Goal: Information Seeking & Learning: Learn about a topic

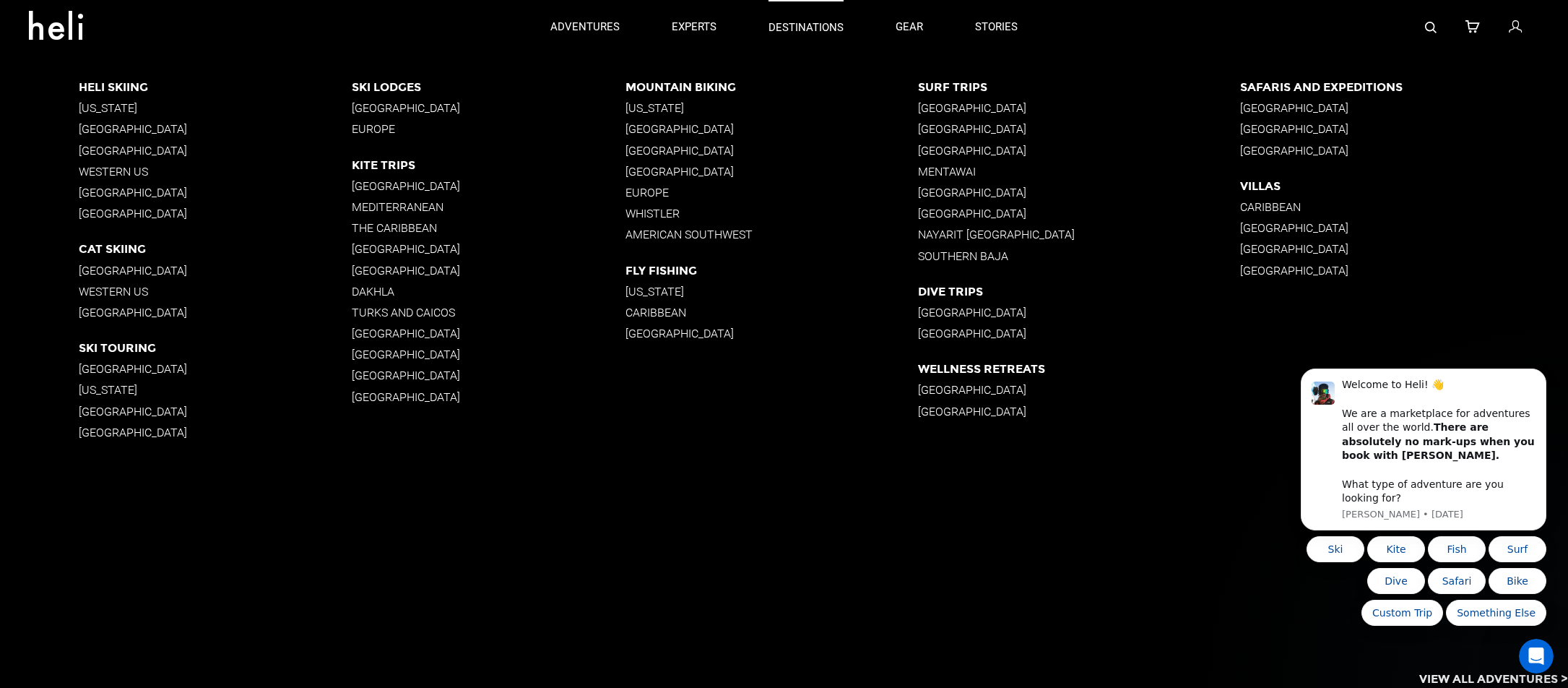
click at [812, 28] on p "destinations" at bounding box center [806, 28] width 75 height 16
click at [144, 125] on p "[GEOGRAPHIC_DATA]" at bounding box center [215, 129] width 274 height 14
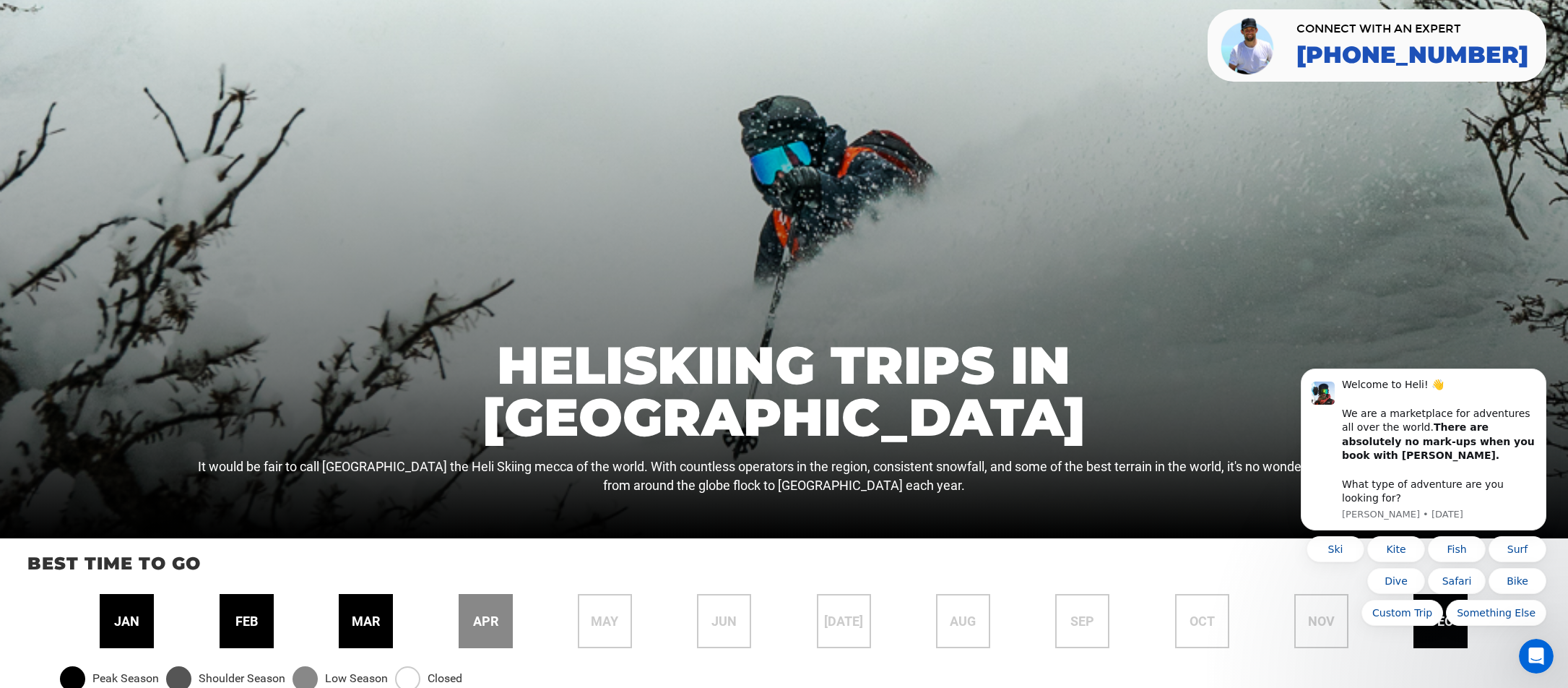
scroll to position [3847, 0]
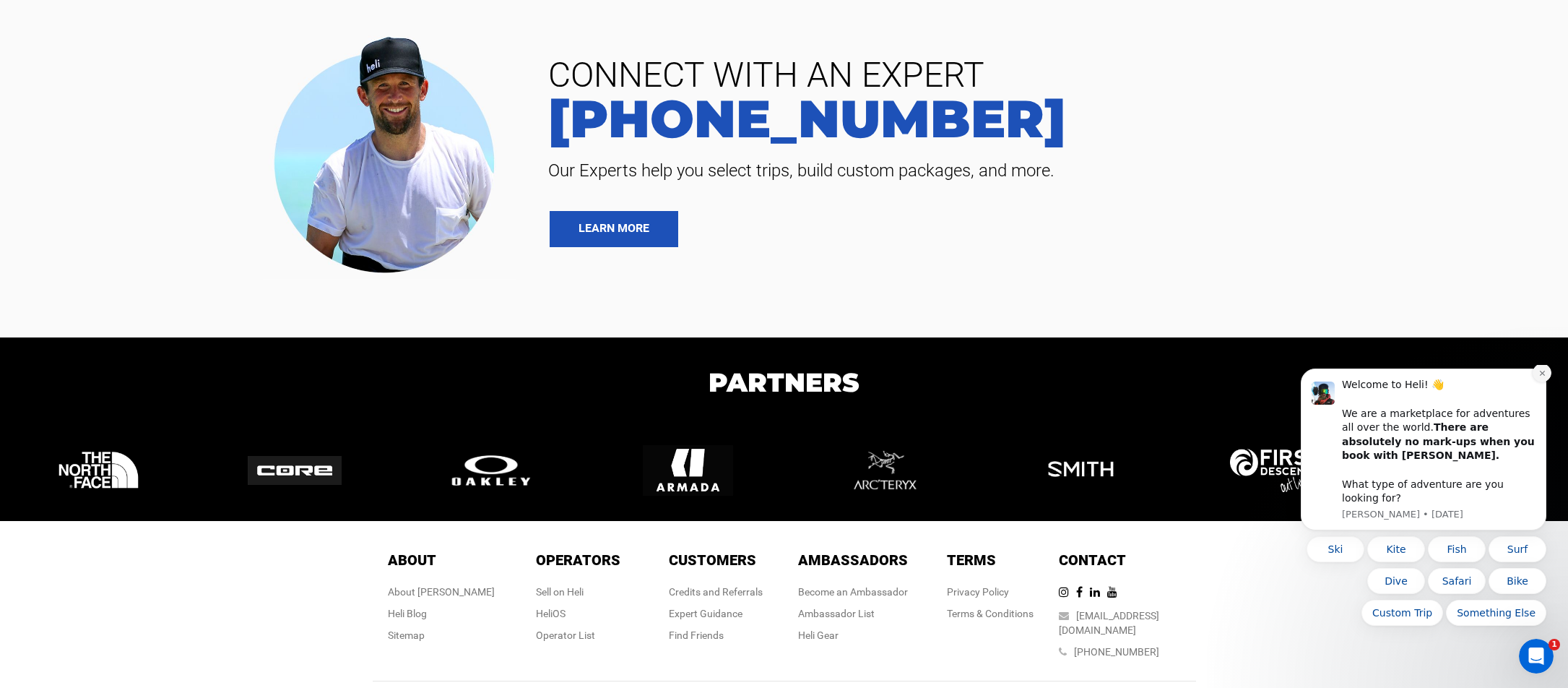
click at [1542, 376] on icon "Dismiss notification" at bounding box center [1542, 373] width 5 height 5
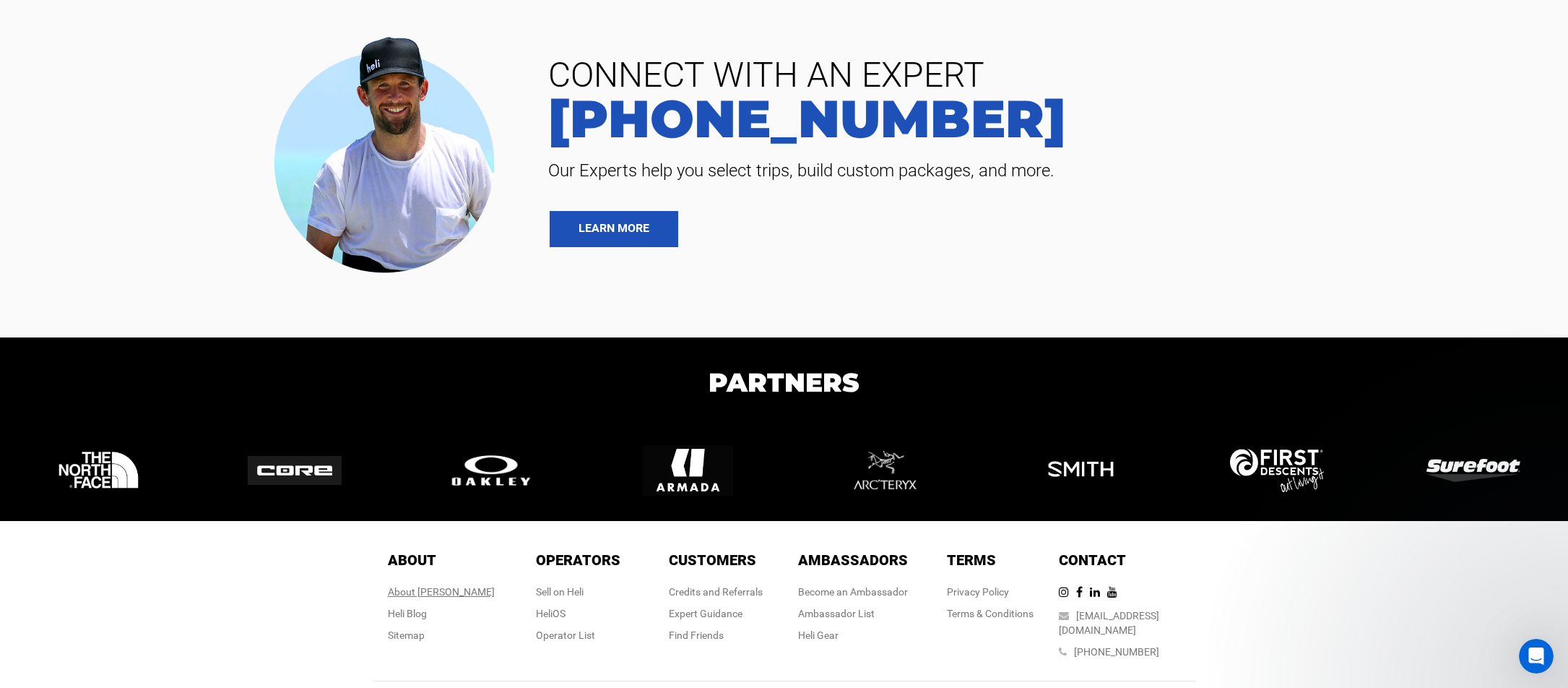
click at [425, 585] on div "About [PERSON_NAME]" at bounding box center [441, 592] width 107 height 15
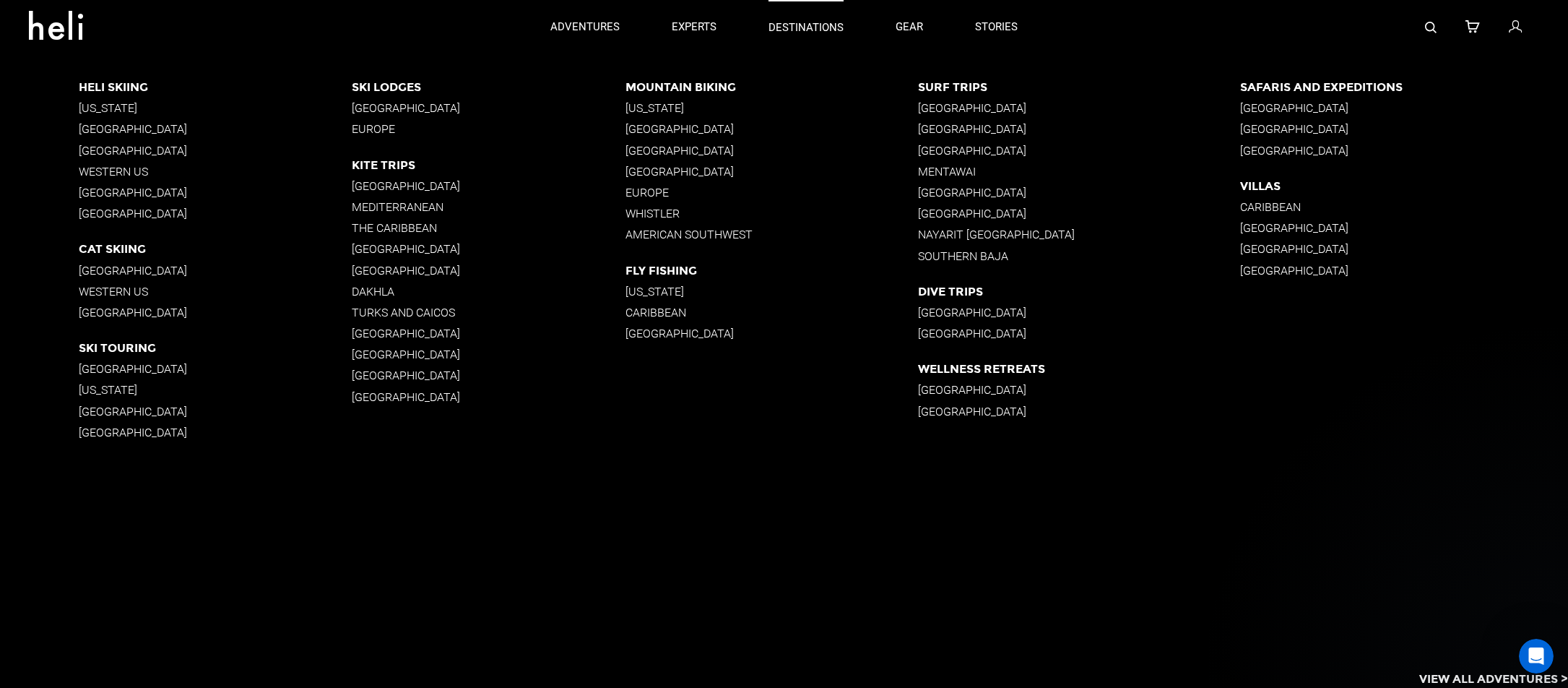
click at [812, 25] on p "destinations" at bounding box center [806, 28] width 75 height 16
click at [113, 170] on p "Western US" at bounding box center [215, 171] width 274 height 14
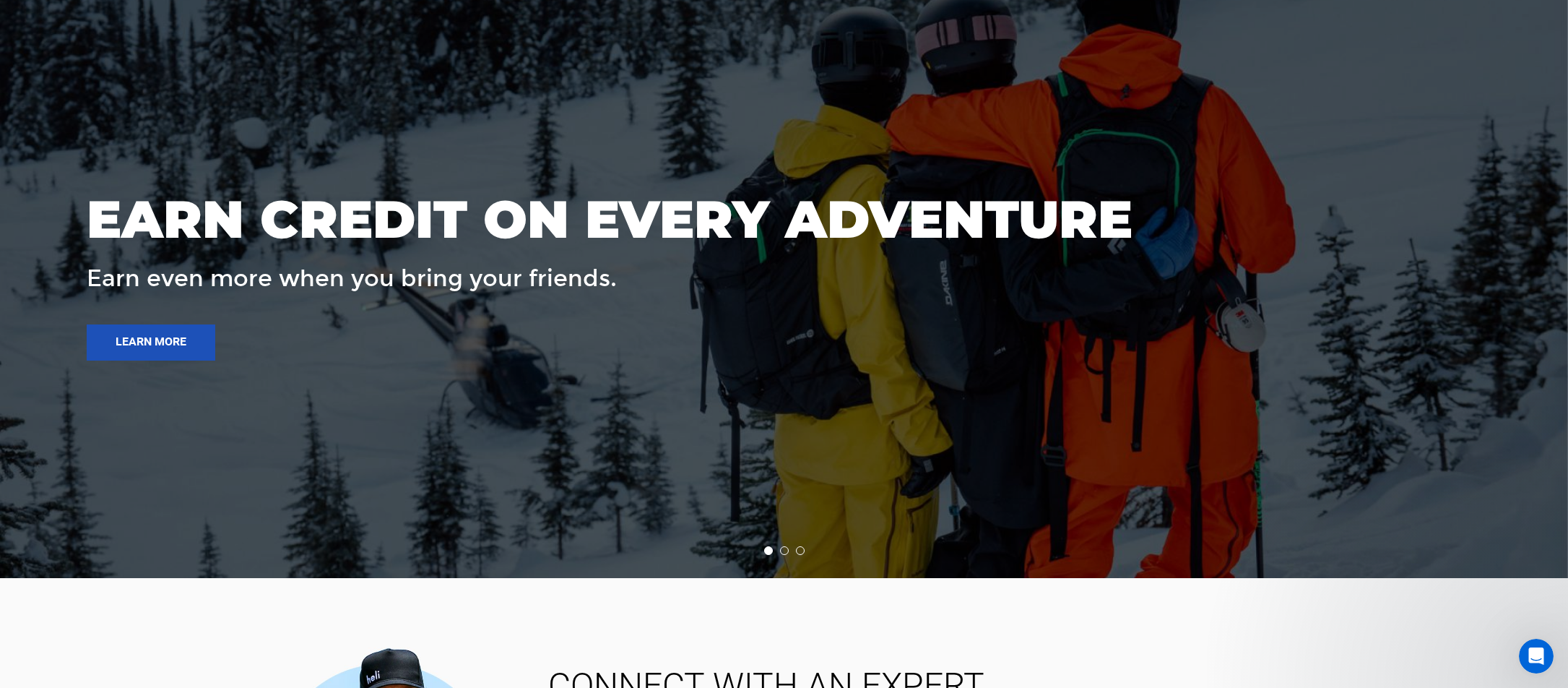
scroll to position [2705, 0]
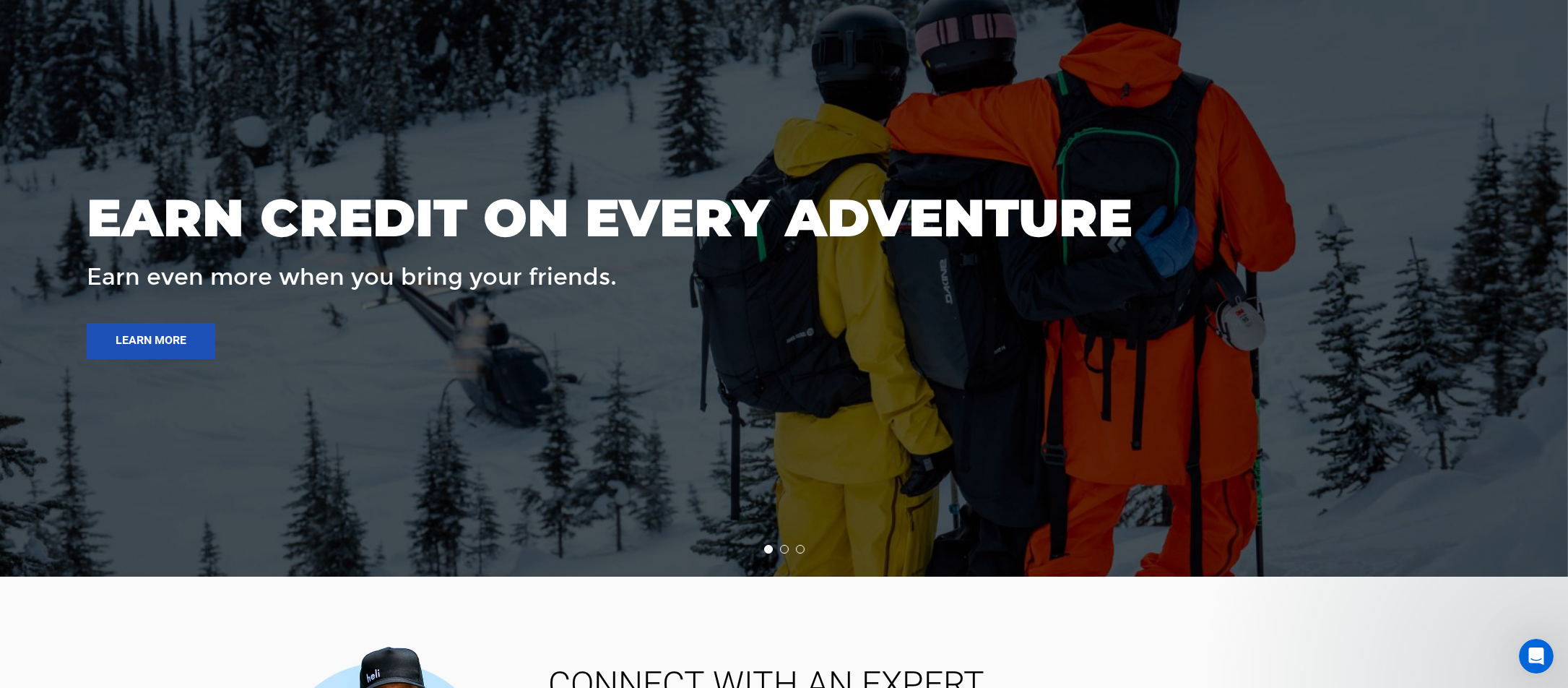
click at [784, 545] on li at bounding box center [784, 549] width 9 height 9
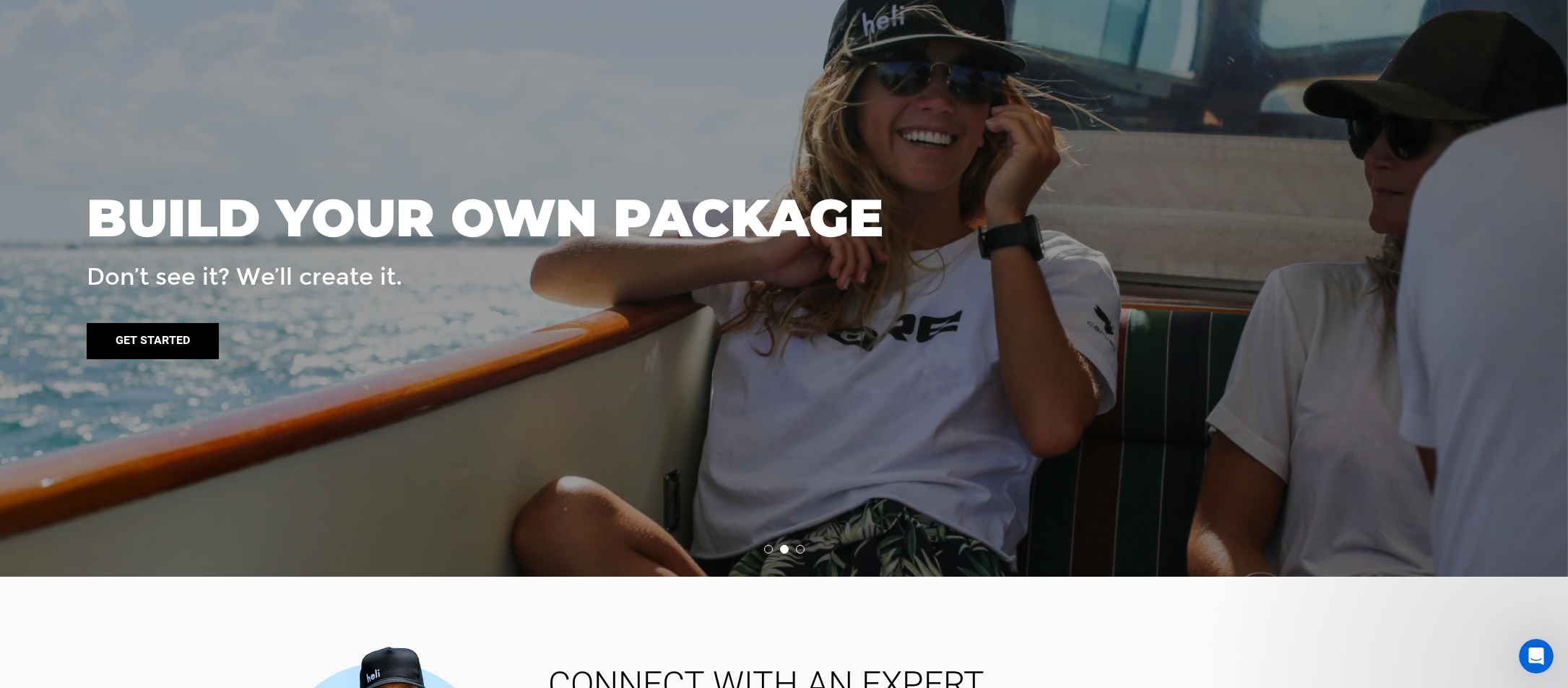
click at [136, 334] on link "Get started" at bounding box center [153, 341] width 133 height 36
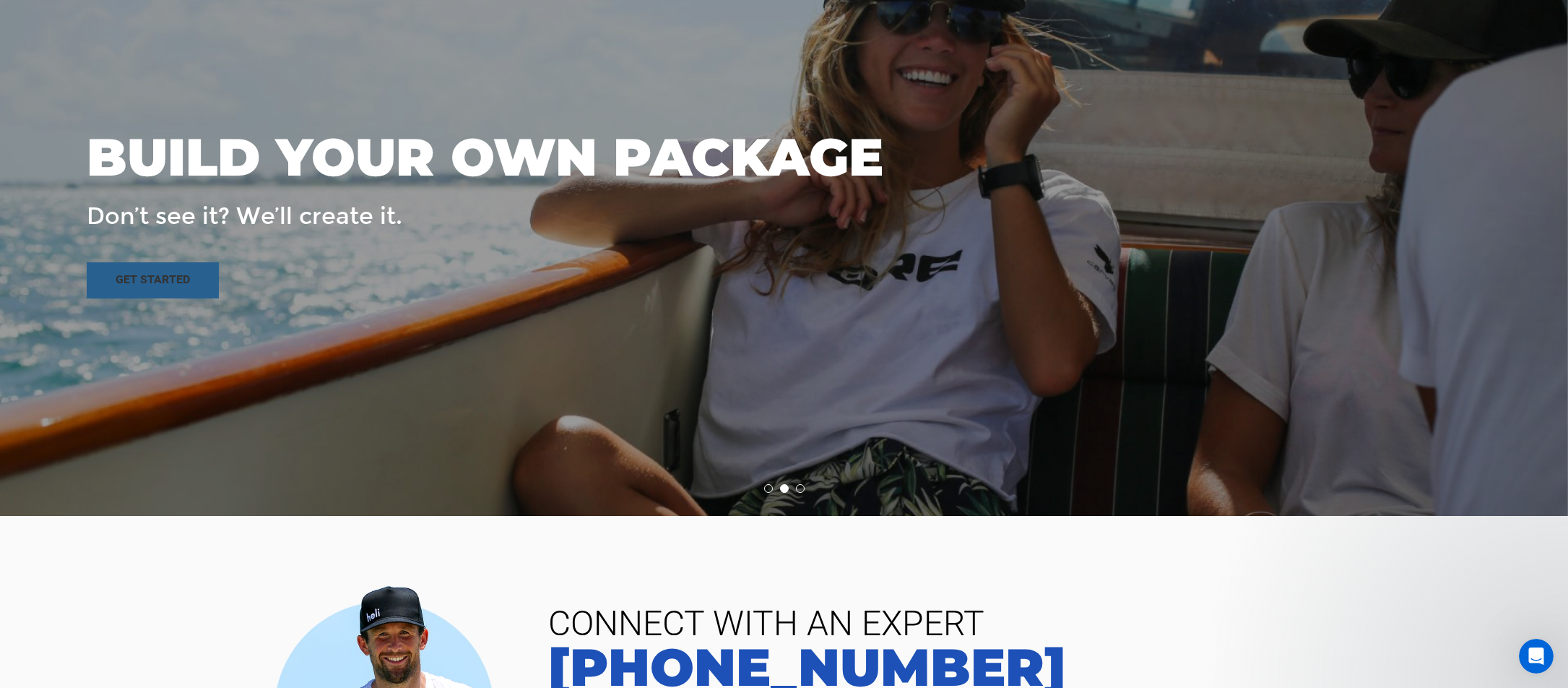
scroll to position [3348, 0]
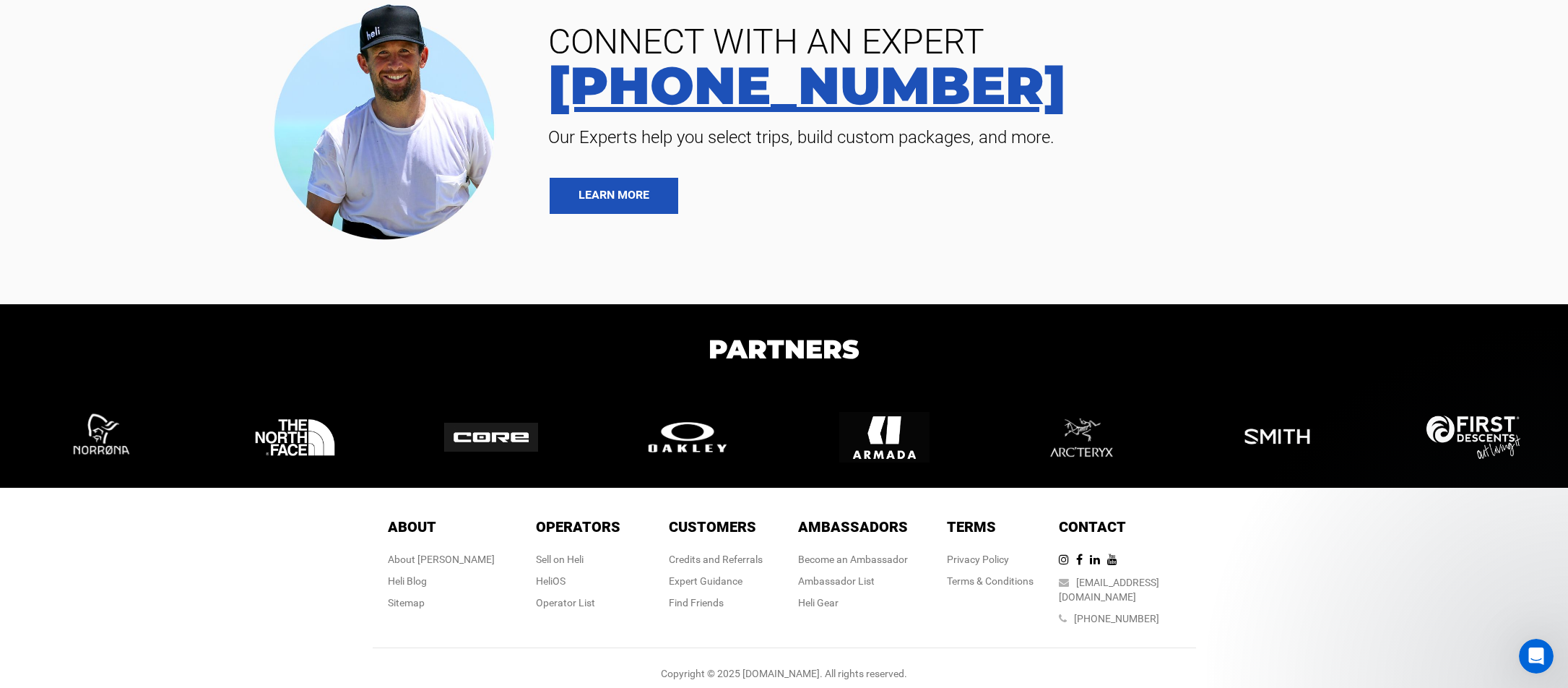
drag, startPoint x: 1174, startPoint y: 87, endPoint x: 1167, endPoint y: 75, distance: 13.9
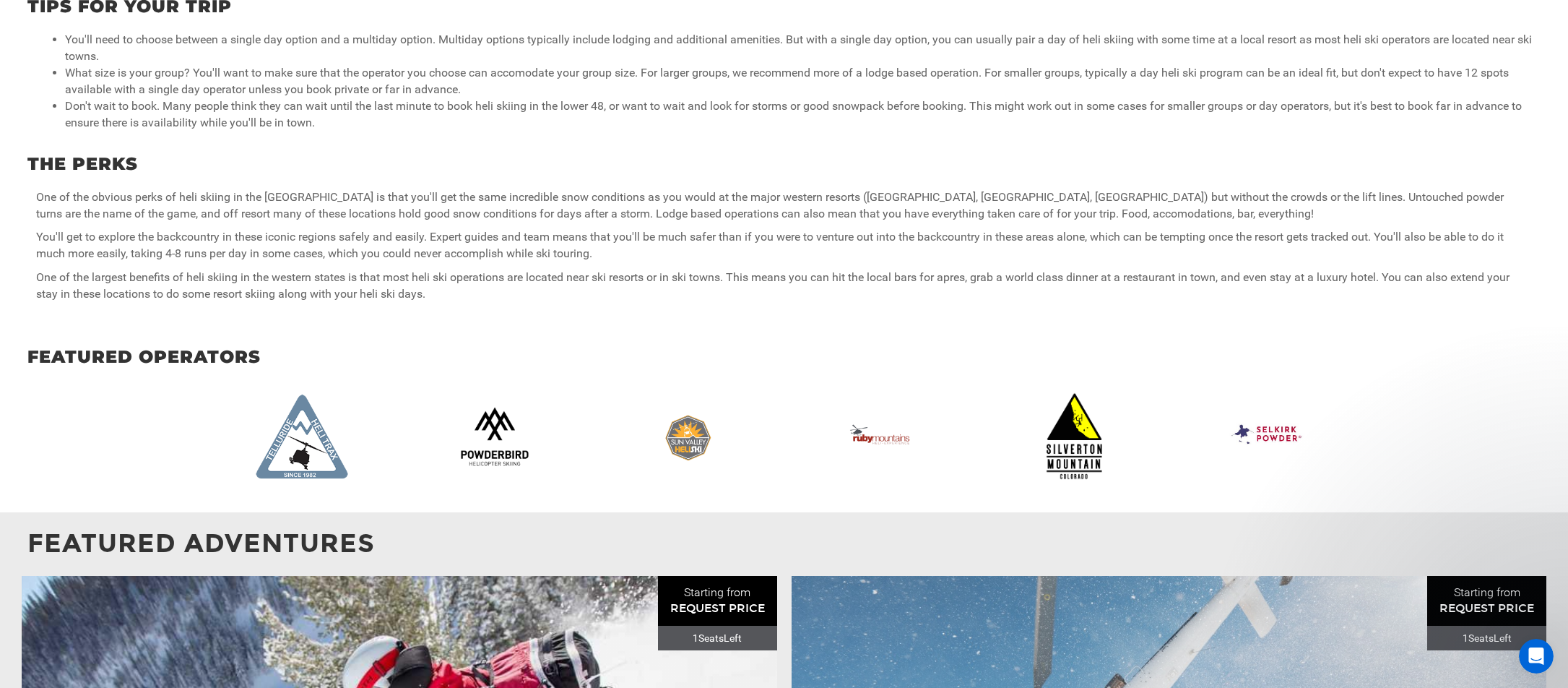
scroll to position [891, 0]
